Goal: Task Accomplishment & Management: Complete application form

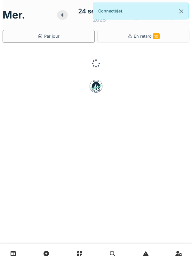
click at [16, 254] on icon at bounding box center [13, 253] width 5 height 5
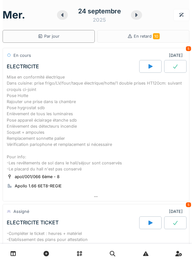
click at [63, 13] on icon at bounding box center [62, 14] width 6 height 5
click at [64, 16] on icon at bounding box center [62, 14] width 6 height 5
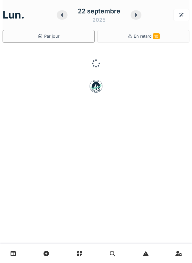
click at [63, 17] on icon at bounding box center [62, 14] width 6 height 5
click at [64, 16] on icon at bounding box center [62, 14] width 6 height 5
click at [63, 16] on icon at bounding box center [62, 15] width 2 height 4
click at [63, 15] on icon at bounding box center [62, 15] width 2 height 4
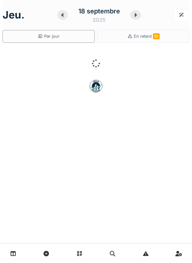
click at [62, 15] on icon at bounding box center [62, 15] width 2 height 4
click at [61, 14] on icon at bounding box center [62, 14] width 6 height 5
click at [63, 14] on icon at bounding box center [62, 15] width 2 height 4
click at [63, 14] on icon at bounding box center [63, 15] width 2 height 4
click at [63, 14] on icon at bounding box center [63, 14] width 6 height 5
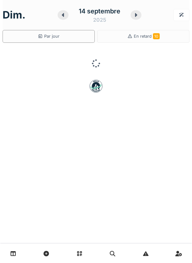
click at [63, 15] on icon at bounding box center [63, 15] width 2 height 4
click at [62, 15] on icon at bounding box center [63, 15] width 2 height 4
click at [61, 16] on icon at bounding box center [64, 14] width 6 height 5
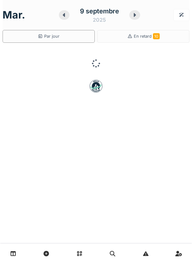
click at [62, 15] on icon at bounding box center [64, 14] width 6 height 5
click at [61, 16] on div at bounding box center [64, 15] width 11 height 10
click at [68, 17] on div at bounding box center [73, 15] width 10 height 10
click at [68, 16] on div at bounding box center [73, 15] width 10 height 10
click at [68, 17] on div at bounding box center [73, 15] width 10 height 10
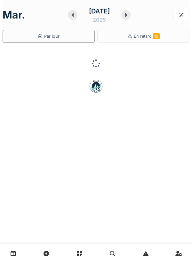
click at [68, 17] on div at bounding box center [73, 15] width 10 height 10
click at [68, 16] on div at bounding box center [73, 15] width 10 height 10
click at [60, 16] on div "dim. 31 août 2025" at bounding box center [96, 15] width 187 height 20
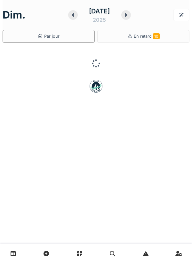
click at [60, 16] on div "dim. 31 août 2025" at bounding box center [96, 15] width 187 height 20
click at [61, 16] on div "dim. 31 août 2025" at bounding box center [96, 15] width 187 height 20
click at [62, 16] on div "dim. 31 août 2025" at bounding box center [96, 15] width 187 height 20
click at [73, 17] on icon at bounding box center [73, 15] width 2 height 4
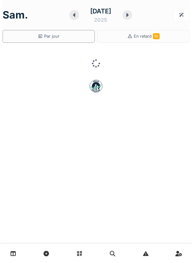
click at [75, 18] on div at bounding box center [74, 15] width 10 height 10
click at [74, 18] on div at bounding box center [74, 15] width 10 height 10
click at [72, 18] on div at bounding box center [74, 15] width 10 height 10
click at [73, 16] on icon at bounding box center [72, 14] width 6 height 5
click at [70, 17] on icon at bounding box center [72, 14] width 6 height 5
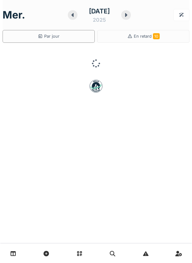
click at [71, 18] on div at bounding box center [73, 15] width 10 height 10
click at [71, 17] on icon at bounding box center [73, 14] width 6 height 5
click at [70, 19] on div at bounding box center [74, 15] width 10 height 10
click at [72, 17] on icon at bounding box center [74, 14] width 6 height 5
click at [71, 17] on icon at bounding box center [74, 14] width 6 height 5
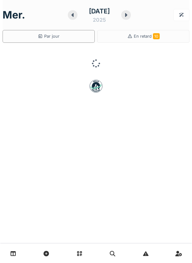
click at [71, 17] on icon at bounding box center [72, 14] width 6 height 5
click at [70, 17] on icon at bounding box center [72, 14] width 6 height 5
click at [71, 17] on icon at bounding box center [74, 14] width 6 height 5
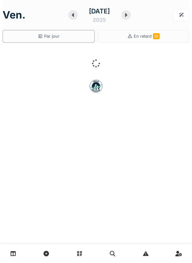
click at [128, 17] on icon at bounding box center [126, 14] width 6 height 5
click at [129, 17] on icon at bounding box center [127, 14] width 6 height 5
click at [127, 17] on icon at bounding box center [126, 14] width 6 height 5
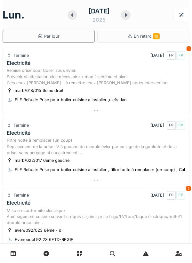
click at [88, 152] on div "Filtre hotte à remplacer (un coup) Déplacement de la prise LV à gauche du meubl…" at bounding box center [96, 146] width 178 height 19
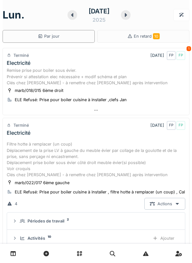
scroll to position [92, 0]
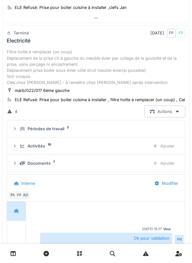
click at [87, 147] on div "Activités 10" at bounding box center [82, 146] width 125 height 6
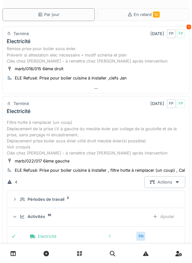
scroll to position [0, 0]
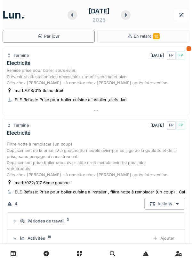
click at [72, 84] on div "Remise prise pour boiler sous évier. Prévenir si attestation elec nécessaire + …" at bounding box center [96, 76] width 178 height 19
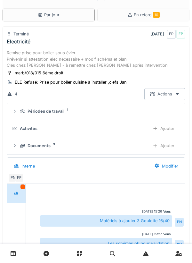
scroll to position [22, 0]
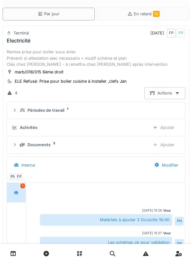
click at [166, 145] on div "Ajouter" at bounding box center [163, 145] width 33 height 12
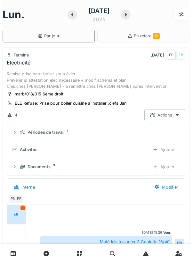
scroll to position [0, 0]
click at [84, 76] on div "Remise prise pour boiler sous évier. Prévenir si attestation elec nécessaire + …" at bounding box center [96, 80] width 178 height 19
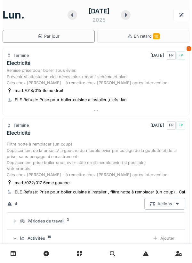
click at [67, 83] on div "Remise prise pour boiler sous évier. Prévenir si attestation elec nécessaire + …" at bounding box center [96, 76] width 178 height 19
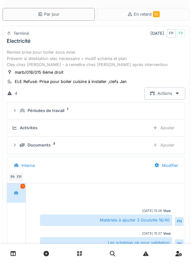
scroll to position [22, 0]
click at [166, 146] on div "Ajouter" at bounding box center [163, 145] width 33 height 12
click at [170, 130] on div "Ajouter" at bounding box center [163, 128] width 33 height 12
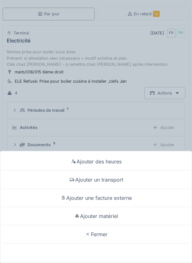
click at [106, 215] on div "Ajouter matériel" at bounding box center [96, 216] width 189 height 18
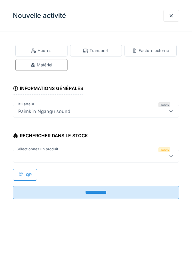
click at [38, 153] on div at bounding box center [85, 156] width 139 height 7
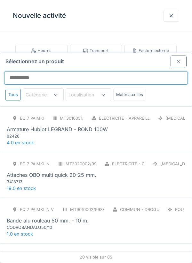
click at [23, 71] on input "Sélectionnez un produit" at bounding box center [96, 77] width 184 height 13
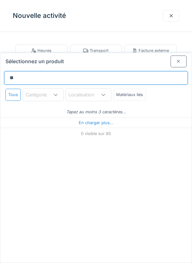
type input "***"
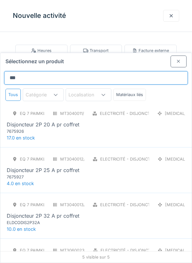
scroll to position [54, 0]
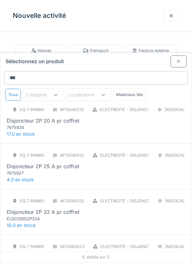
click at [44, 125] on div "7675926" at bounding box center [45, 128] width 77 height 6
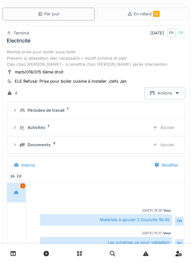
click at [168, 128] on div "Ajouter" at bounding box center [163, 128] width 33 height 12
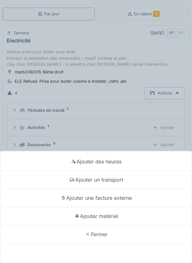
click at [112, 226] on div "Ajouter matériel" at bounding box center [96, 216] width 189 height 18
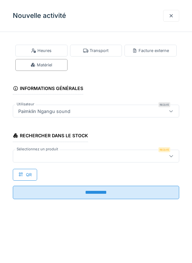
click at [30, 154] on div at bounding box center [85, 156] width 139 height 7
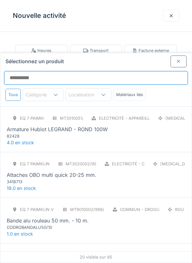
click at [22, 71] on input "Sélectionnez un produit" at bounding box center [96, 77] width 184 height 13
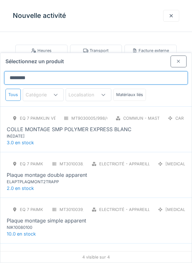
scroll to position [13, 0]
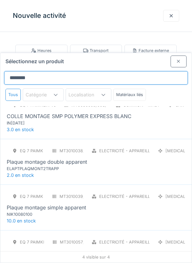
click at [5, 71] on input "*******" at bounding box center [96, 77] width 184 height 13
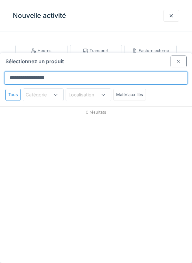
click at [66, 71] on input "**********" at bounding box center [96, 77] width 184 height 13
type input "*"
type input "****"
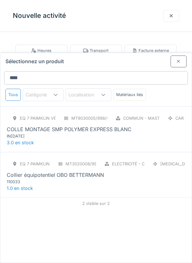
click at [75, 133] on div "IN1008" at bounding box center [45, 136] width 77 height 6
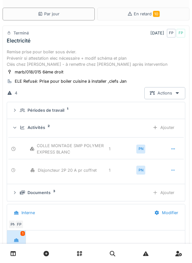
click at [166, 128] on div "Ajouter" at bounding box center [163, 128] width 33 height 12
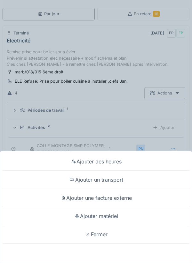
click at [113, 226] on div "Ajouter matériel" at bounding box center [96, 216] width 189 height 18
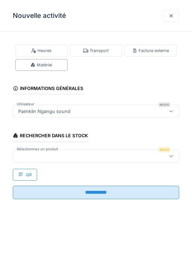
click at [35, 154] on div at bounding box center [85, 156] width 139 height 7
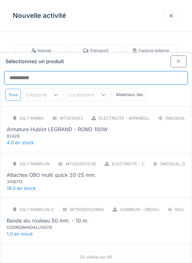
click at [33, 71] on input "Sélectionnez un produit" at bounding box center [96, 77] width 184 height 13
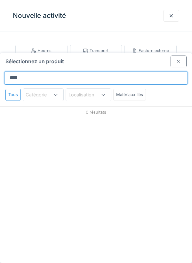
type input "*****"
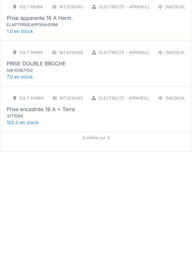
click at [39, 225] on div "3771066" at bounding box center [45, 228] width 77 height 6
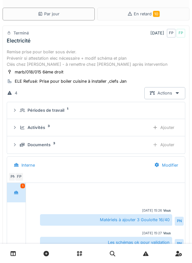
click at [168, 127] on div "Ajouter" at bounding box center [163, 128] width 33 height 12
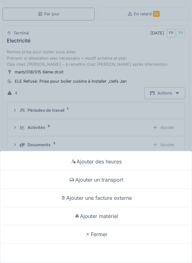
click at [114, 226] on div "Ajouter matériel" at bounding box center [96, 216] width 189 height 18
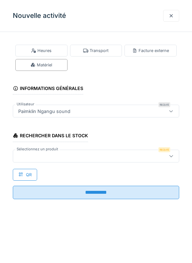
click at [43, 154] on div at bounding box center [85, 156] width 139 height 7
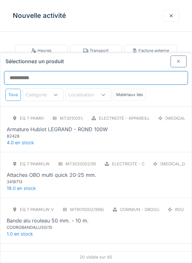
click at [27, 71] on input "Sélectionnez un produit" at bounding box center [96, 77] width 184 height 13
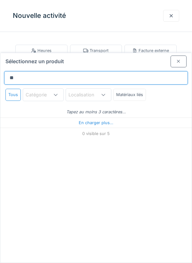
type input "*"
type input "***"
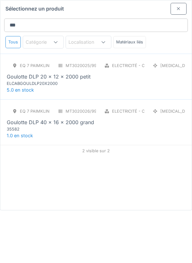
click at [54, 179] on div "35582" at bounding box center [45, 182] width 77 height 6
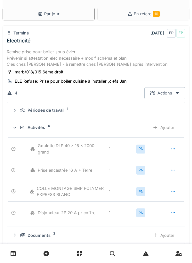
click at [167, 125] on div "Ajouter" at bounding box center [163, 128] width 33 height 12
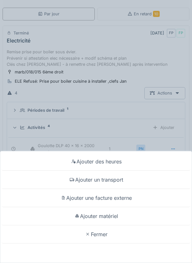
click at [112, 215] on div "Ajouter matériel" at bounding box center [96, 216] width 189 height 18
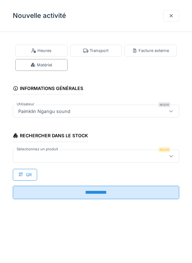
click at [26, 155] on div at bounding box center [85, 156] width 139 height 7
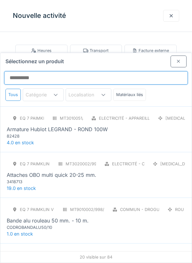
click at [26, 71] on input "Sélectionnez un produit" at bounding box center [96, 77] width 184 height 13
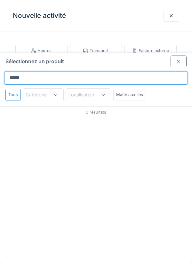
type input "******"
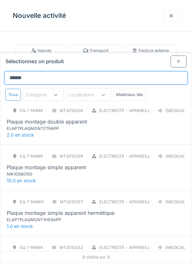
scroll to position [242, 0]
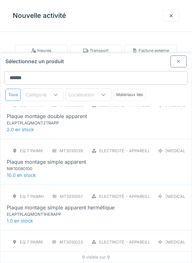
click at [54, 158] on div "Plaque montage simple apparent" at bounding box center [46, 162] width 79 height 8
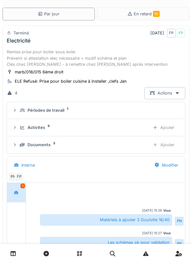
click at [171, 147] on div "Ajouter" at bounding box center [163, 145] width 33 height 12
click at [170, 128] on div "Ajouter" at bounding box center [163, 128] width 33 height 12
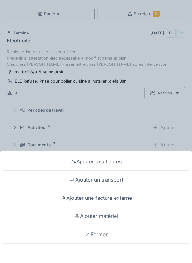
click at [106, 171] on div "Ajouter des heures" at bounding box center [96, 162] width 189 height 18
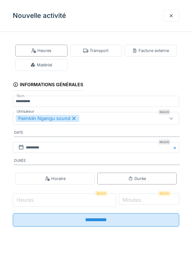
click at [43, 199] on input "Heures" at bounding box center [64, 200] width 103 height 13
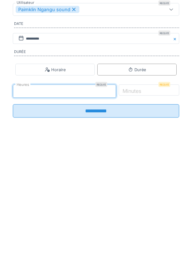
type input "*"
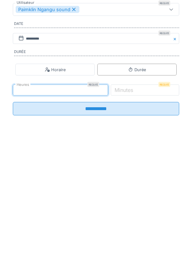
click at [134, 203] on label "Minutes" at bounding box center [123, 199] width 21 height 8
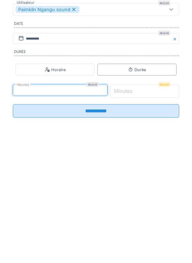
click at [143, 203] on input "*" at bounding box center [144, 200] width 69 height 13
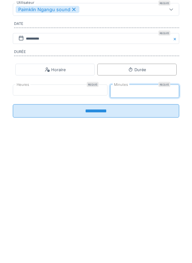
type input "*"
type input "**"
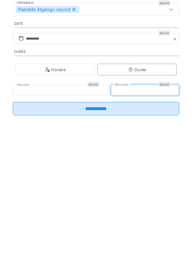
click at [101, 221] on input "**********" at bounding box center [96, 217] width 166 height 13
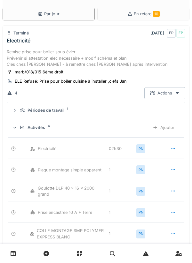
click at [81, 61] on div "Remise prise pour boiler sous évier. Prévenir si attestation elec nécessaire + …" at bounding box center [96, 58] width 178 height 19
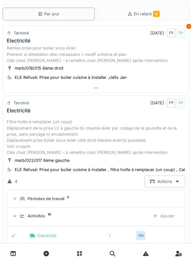
click at [63, 58] on div "Remise prise pour boiler sous évier. Prévenir si attestation elec nécessaire + …" at bounding box center [96, 54] width 178 height 19
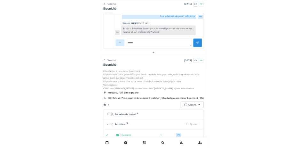
scroll to position [238, 0]
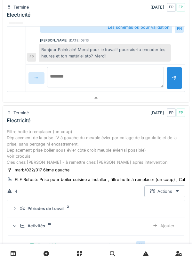
click at [66, 72] on textarea at bounding box center [105, 77] width 117 height 20
type textarea "**********"
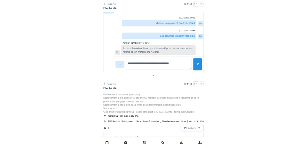
scroll to position [199, 0]
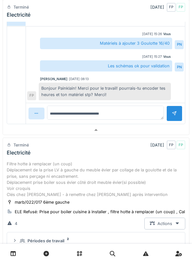
click at [173, 114] on div at bounding box center [174, 114] width 5 height 6
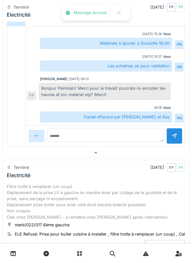
click at [61, 116] on div "Travail effectué par paimklin et ilias" at bounding box center [106, 117] width 132 height 11
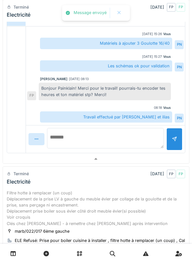
click at [63, 136] on textarea at bounding box center [105, 138] width 117 height 20
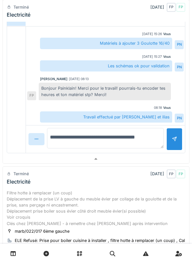
click at [141, 137] on textarea "**********" at bounding box center [105, 138] width 117 height 20
type textarea "**********"
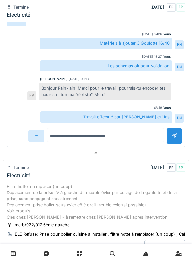
click at [174, 136] on div at bounding box center [174, 136] width 16 height 16
